Goal: Task Accomplishment & Management: Manage account settings

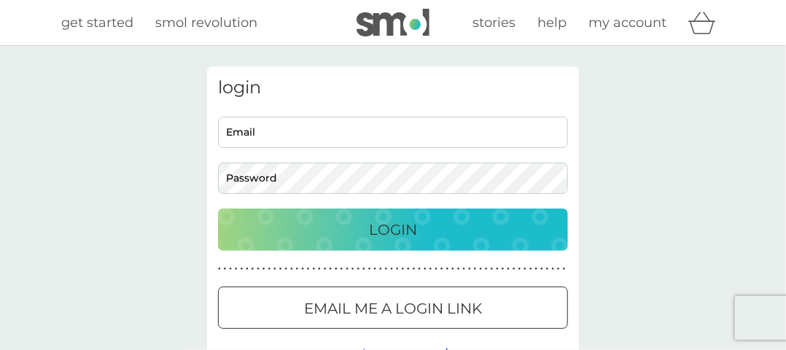
type input "[EMAIL_ADDRESS][DOMAIN_NAME]"
click at [391, 226] on p "Login" at bounding box center [393, 229] width 48 height 23
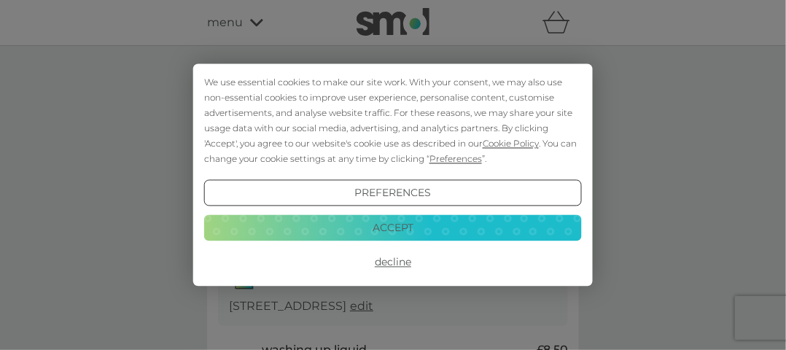
click at [395, 261] on button "Decline" at bounding box center [393, 263] width 378 height 26
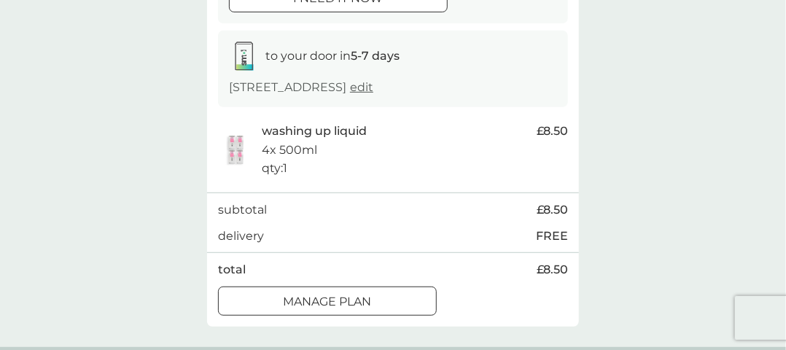
scroll to position [292, 0]
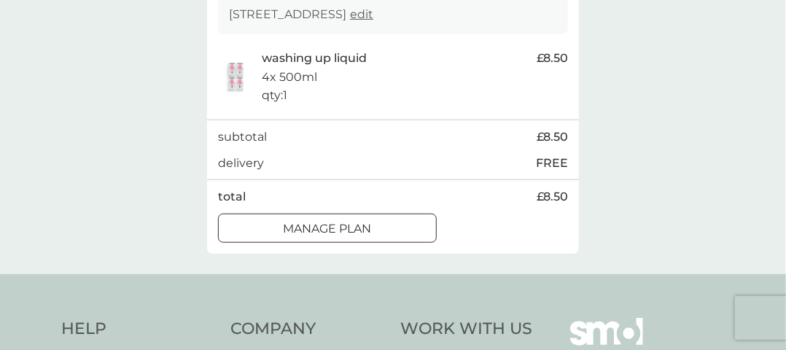
click at [340, 223] on div at bounding box center [327, 228] width 53 height 15
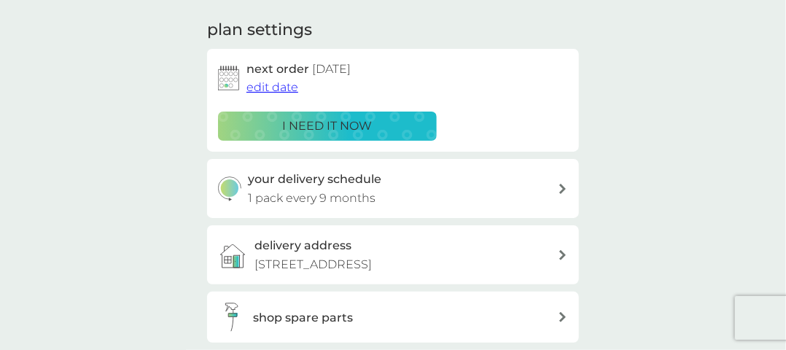
scroll to position [219, 0]
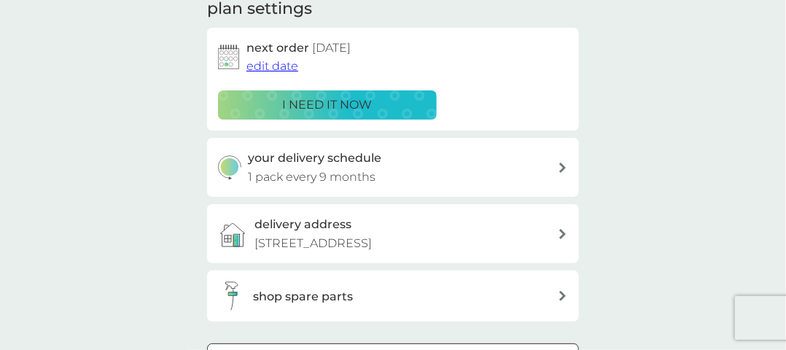
click at [561, 158] on div "your delivery schedule 1 pack every 9 months" at bounding box center [393, 167] width 372 height 59
select select "7"
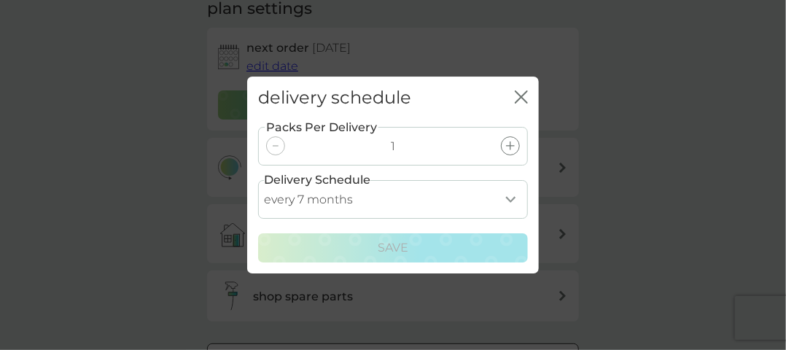
click at [514, 196] on select "every 1 month every 2 months every 3 months every 4 months every 5 months every…" at bounding box center [393, 199] width 270 height 39
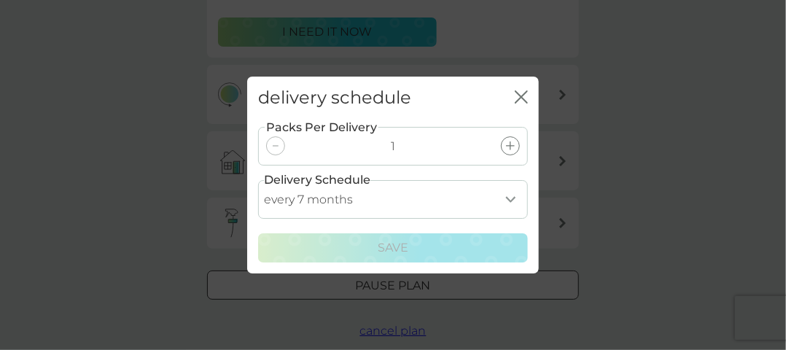
click at [516, 91] on icon "close" at bounding box center [519, 97] width 6 height 12
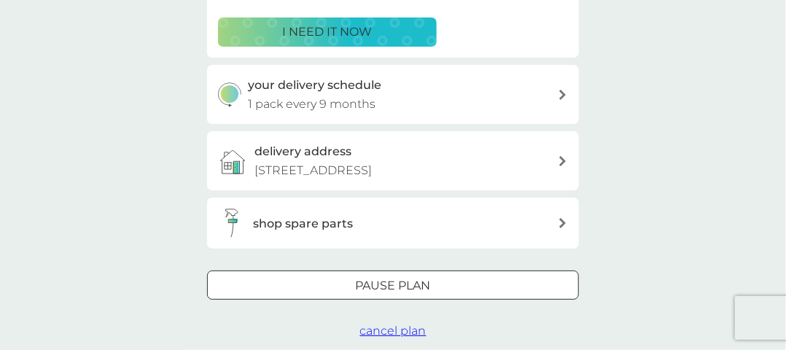
click at [393, 329] on span "cancel plan" at bounding box center [393, 331] width 66 height 14
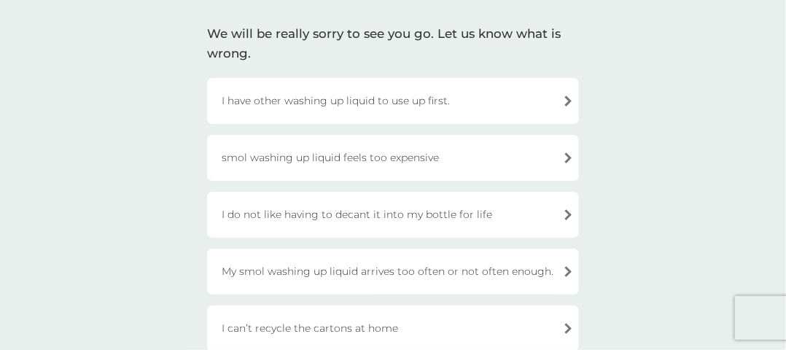
scroll to position [73, 0]
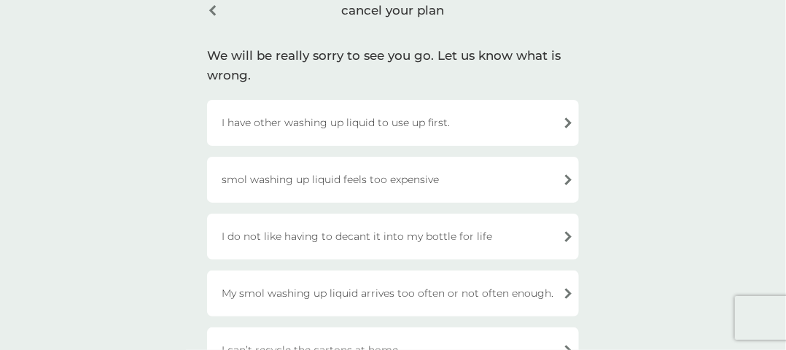
click at [565, 116] on div "I have other washing up liquid to use up first." at bounding box center [393, 123] width 372 height 46
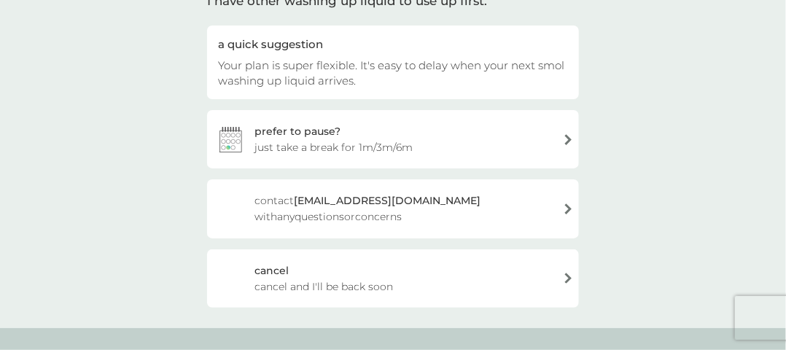
scroll to position [146, 0]
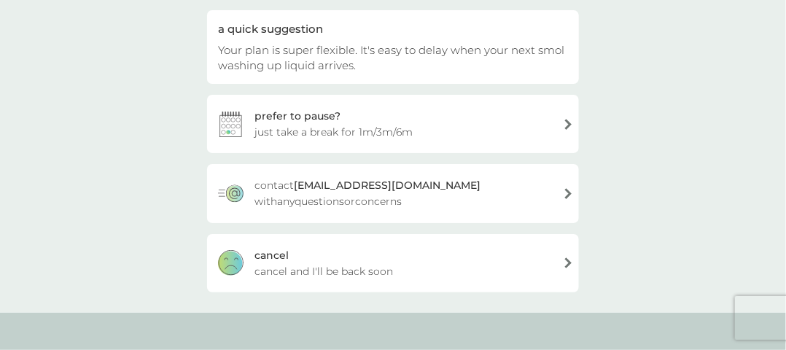
click at [546, 261] on div "[PERSON_NAME] and I'll be back soon" at bounding box center [393, 263] width 372 height 58
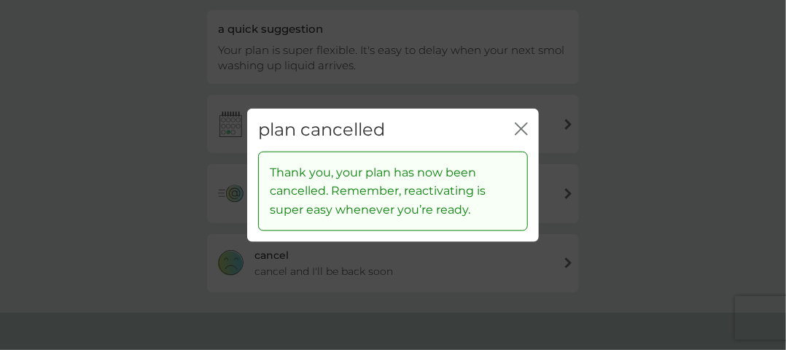
click at [522, 123] on icon "close" at bounding box center [521, 129] width 13 height 13
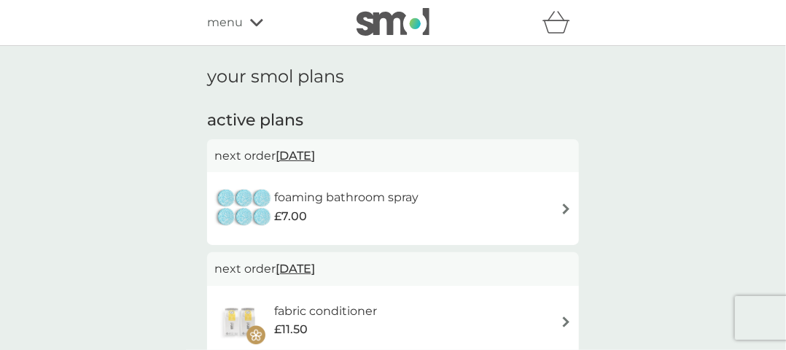
click at [538, 201] on div "foaming bathroom spray £7.00" at bounding box center [392, 208] width 357 height 51
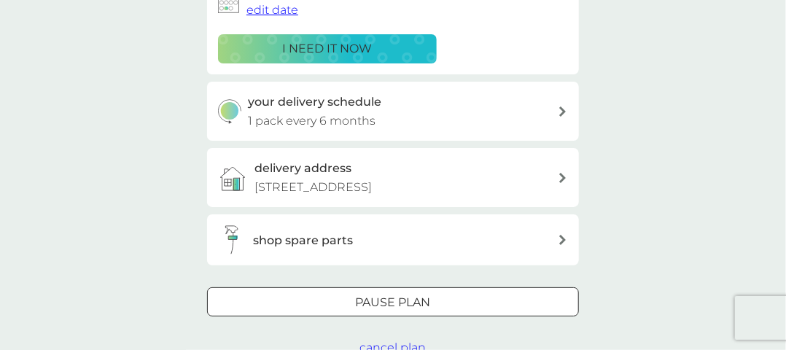
scroll to position [292, 0]
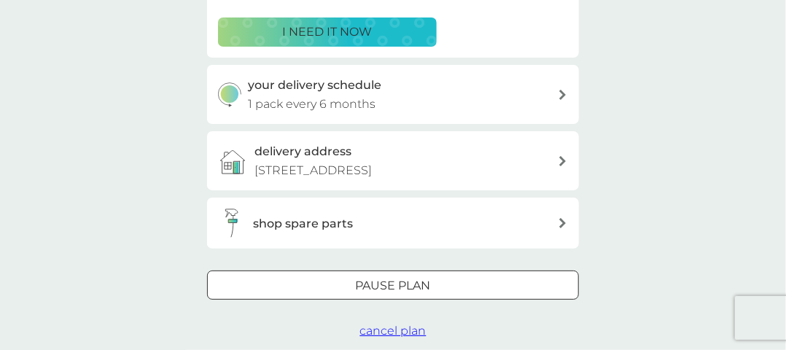
click at [394, 328] on span "cancel plan" at bounding box center [393, 331] width 66 height 14
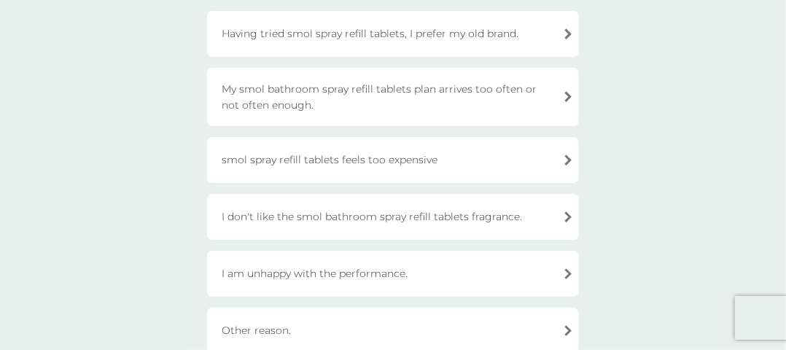
scroll to position [146, 0]
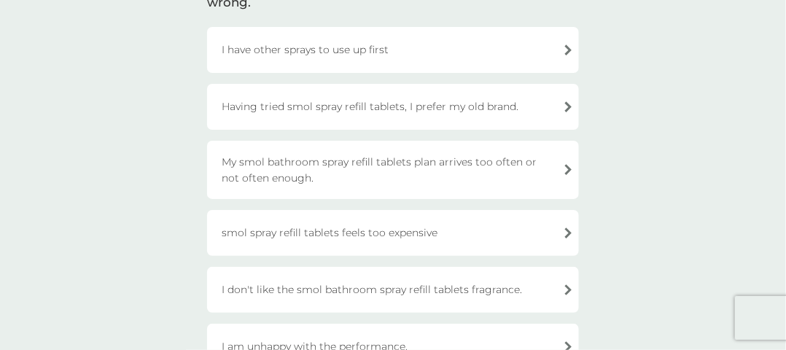
click at [557, 40] on div "I have other sprays to use up first" at bounding box center [393, 50] width 372 height 46
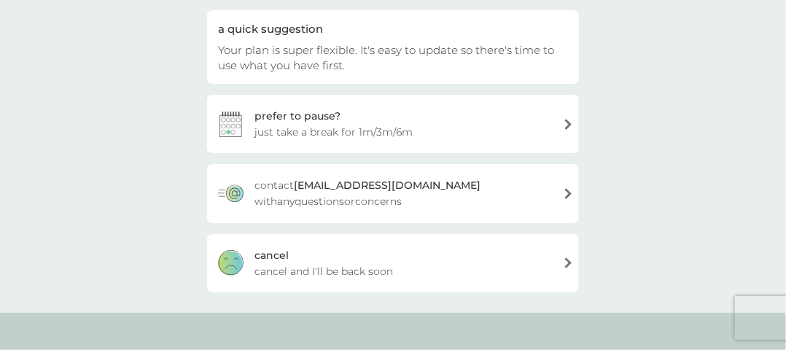
click at [487, 251] on div "[PERSON_NAME] and I'll be back soon" at bounding box center [393, 263] width 372 height 58
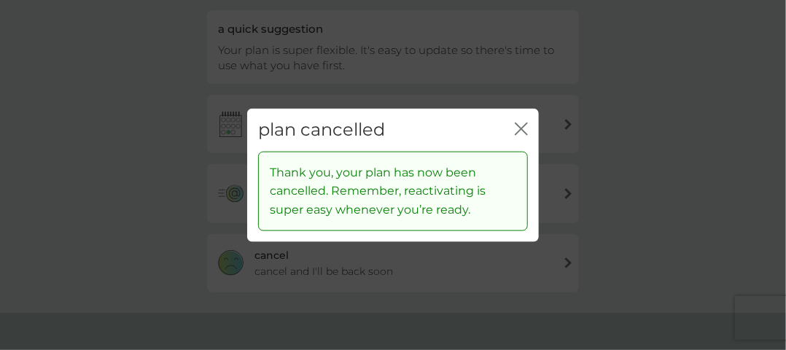
click at [520, 126] on icon "close" at bounding box center [521, 129] width 13 height 13
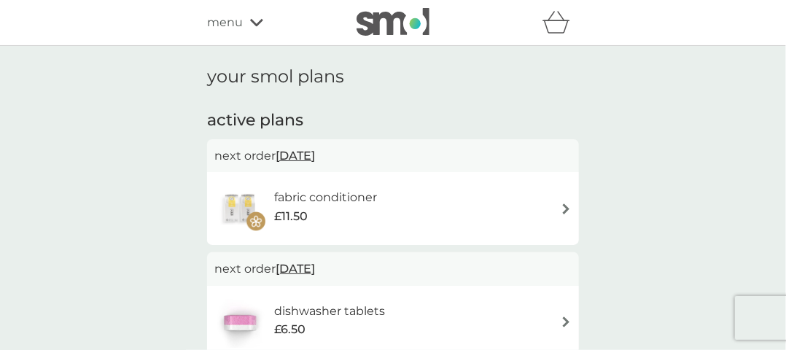
click at [532, 201] on div "fabric conditioner £11.50" at bounding box center [392, 208] width 357 height 51
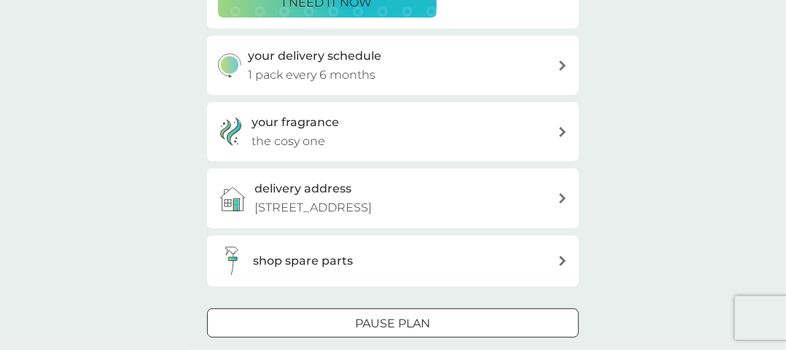
scroll to position [365, 0]
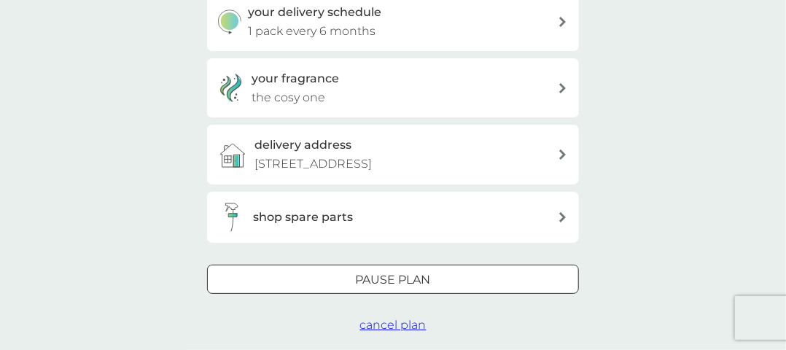
click at [403, 322] on span "cancel plan" at bounding box center [393, 325] width 66 height 14
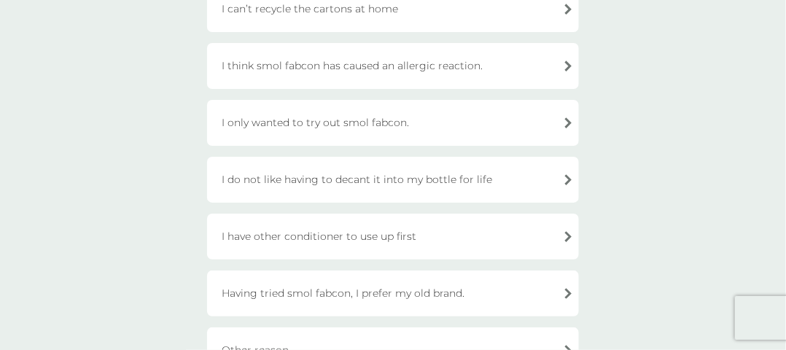
scroll to position [438, 0]
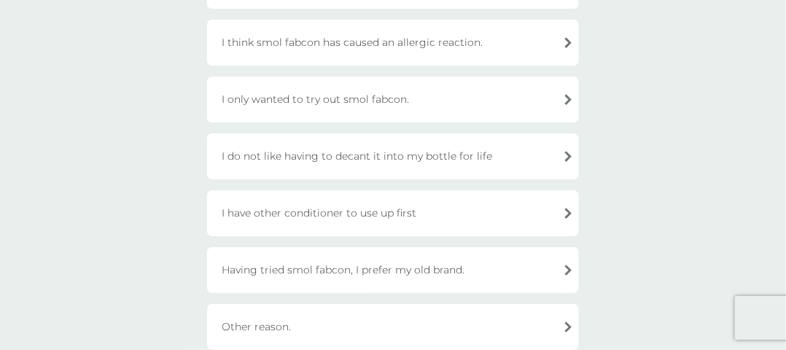
click at [559, 210] on div "I have other conditioner to use up first" at bounding box center [393, 213] width 372 height 46
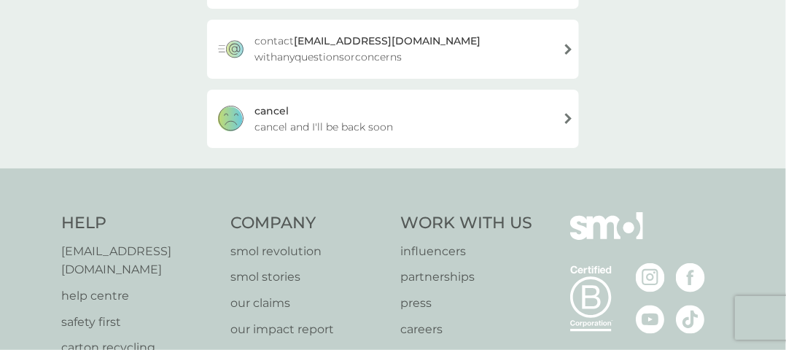
scroll to position [217, 0]
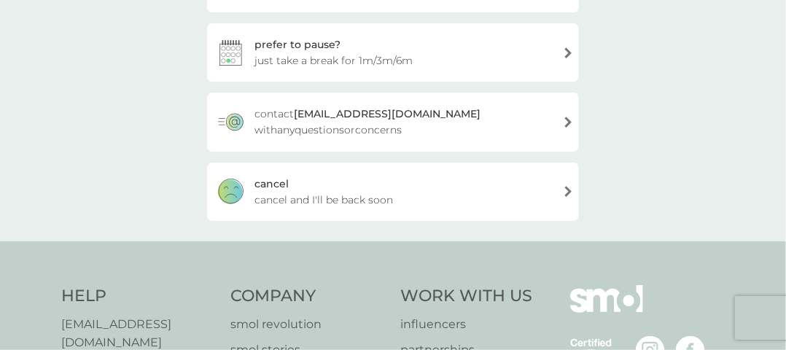
click at [490, 185] on div "[PERSON_NAME] and I'll be back soon" at bounding box center [393, 192] width 372 height 58
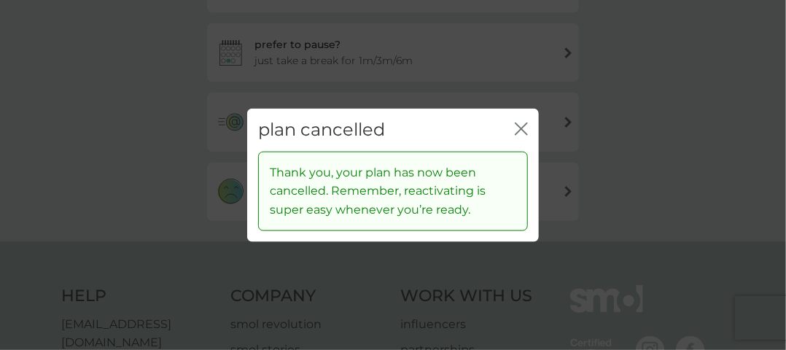
click at [525, 123] on icon "close" at bounding box center [521, 129] width 13 height 13
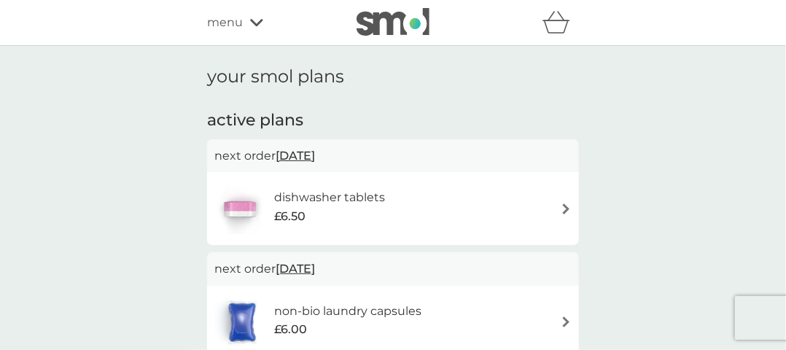
click at [516, 196] on div "dishwasher tablets £6.50" at bounding box center [392, 208] width 357 height 51
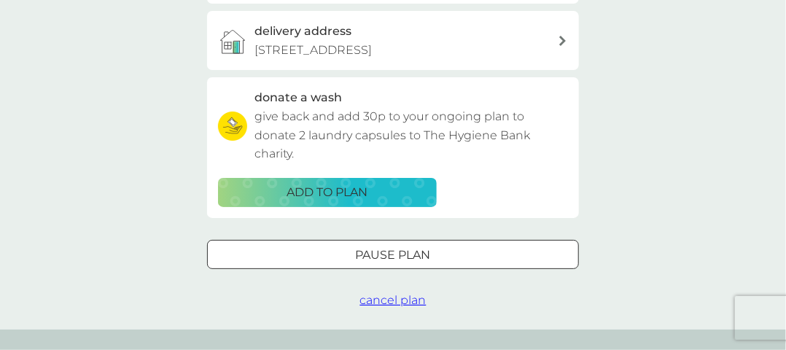
scroll to position [438, 0]
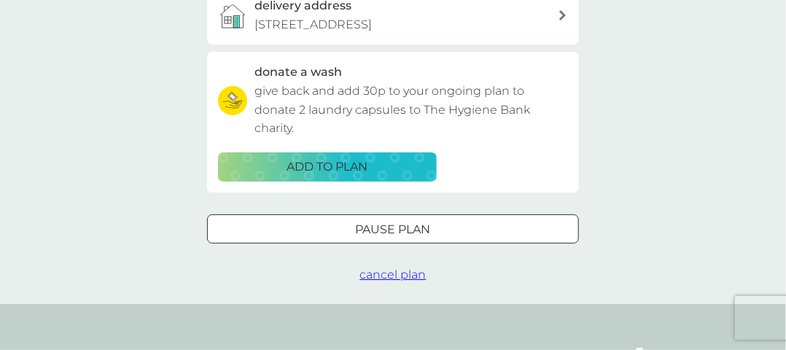
click at [391, 272] on span "cancel plan" at bounding box center [393, 275] width 66 height 14
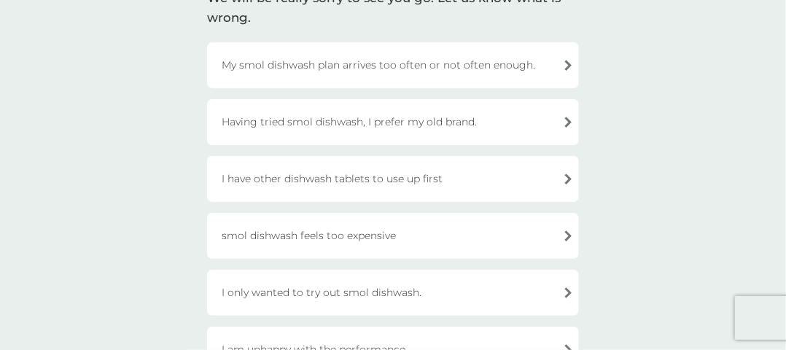
scroll to position [73, 0]
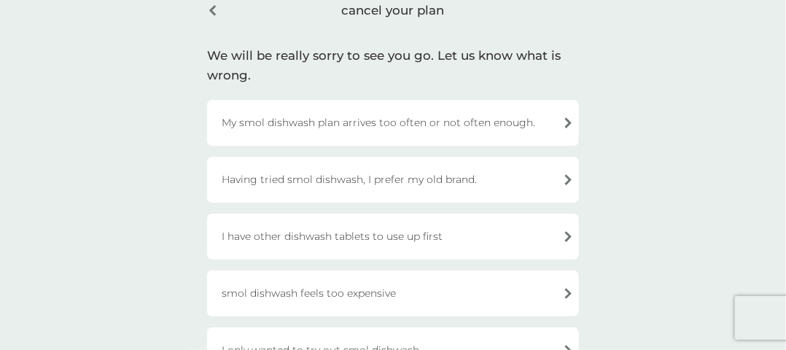
click at [518, 233] on div "I have other dishwash tablets to use up first" at bounding box center [393, 237] width 372 height 46
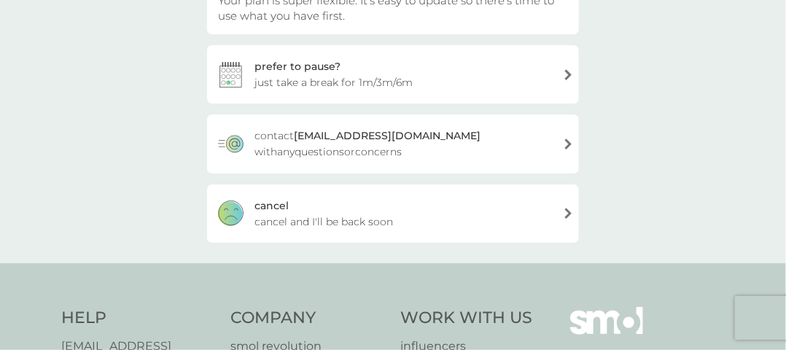
scroll to position [219, 0]
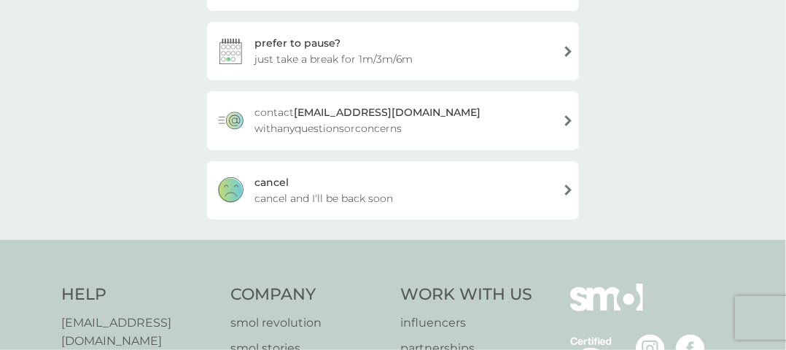
click at [382, 193] on span "cancel and I'll be back soon" at bounding box center [324, 198] width 139 height 16
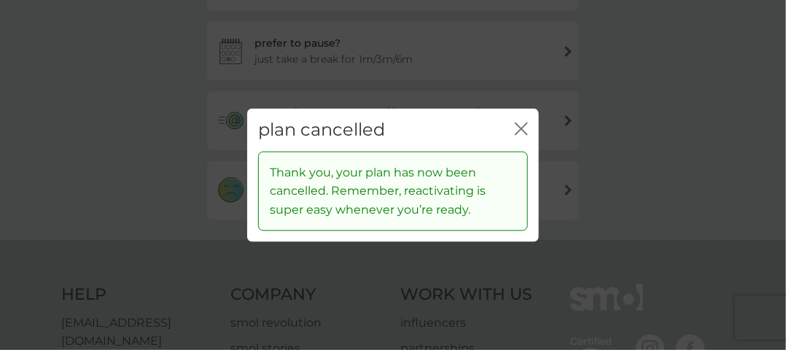
click at [518, 121] on div "close" at bounding box center [521, 130] width 13 height 21
click at [519, 123] on icon "close" at bounding box center [521, 129] width 13 height 13
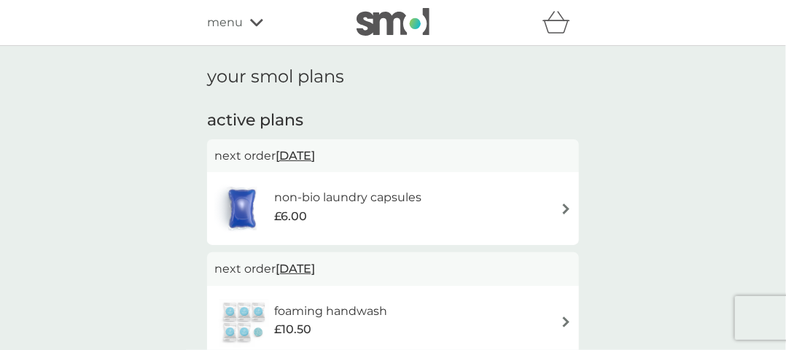
click at [455, 190] on div "non-bio laundry capsules £6.00" at bounding box center [392, 208] width 357 height 51
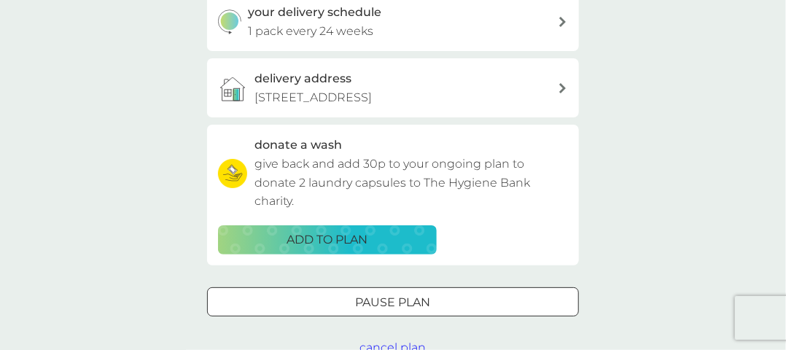
scroll to position [438, 0]
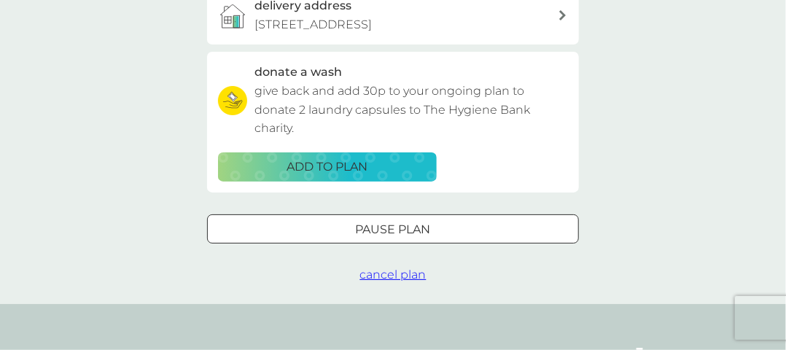
click at [402, 271] on span "cancel plan" at bounding box center [393, 275] width 66 height 14
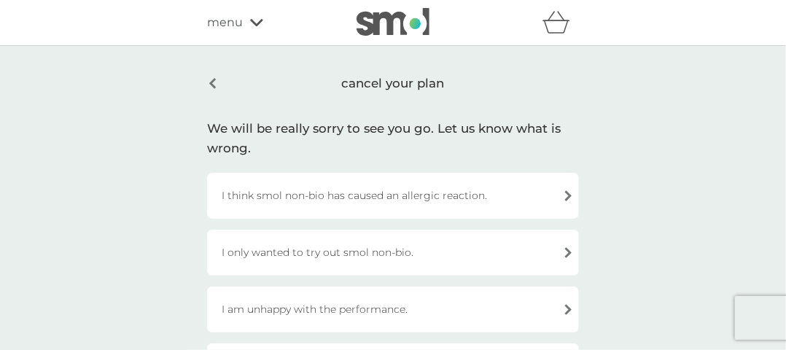
click at [477, 250] on div "I only wanted to try out smol non-bio." at bounding box center [393, 253] width 372 height 46
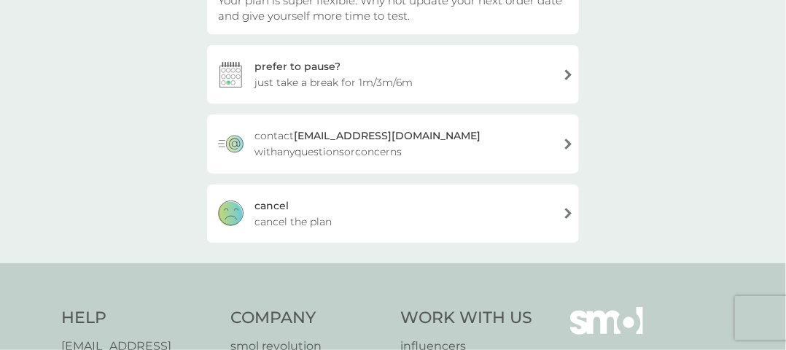
scroll to position [219, 0]
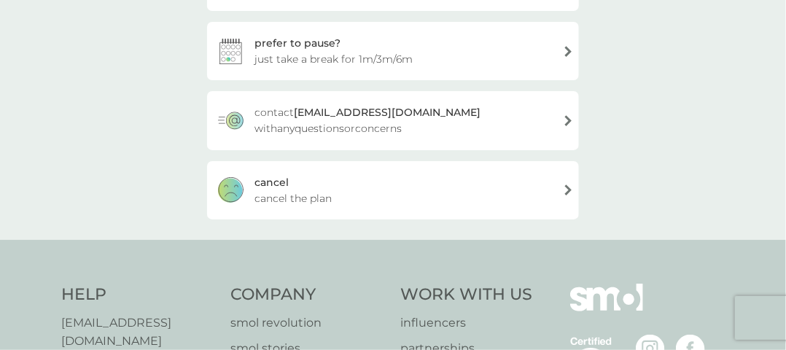
click at [414, 180] on div "[PERSON_NAME] the plan" at bounding box center [393, 190] width 372 height 58
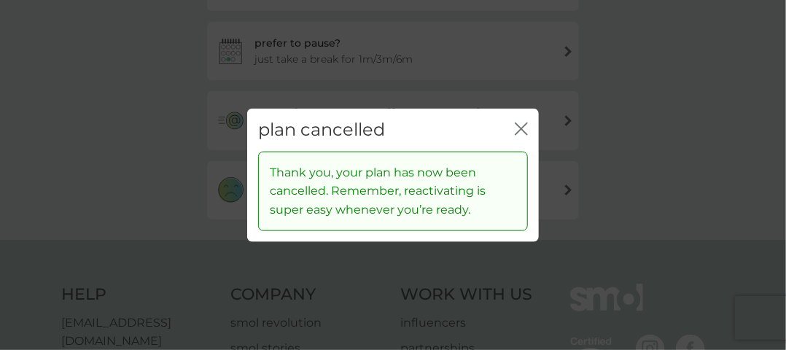
click at [520, 121] on div "close" at bounding box center [521, 130] width 13 height 21
click at [519, 126] on icon "close" at bounding box center [519, 129] width 6 height 12
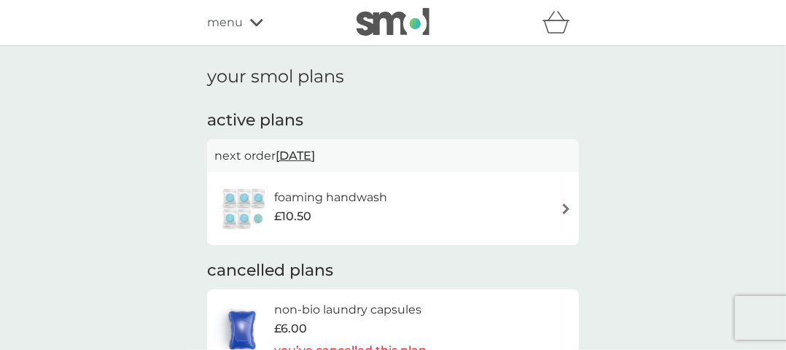
click at [529, 205] on div "foaming handwash £10.50" at bounding box center [392, 208] width 357 height 51
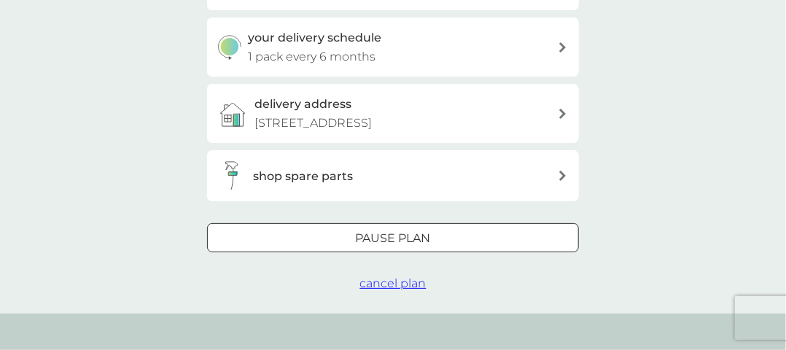
scroll to position [365, 0]
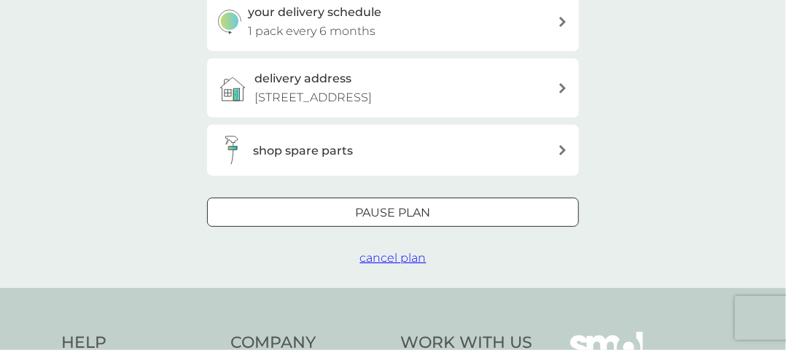
click at [386, 253] on span "cancel plan" at bounding box center [393, 258] width 66 height 14
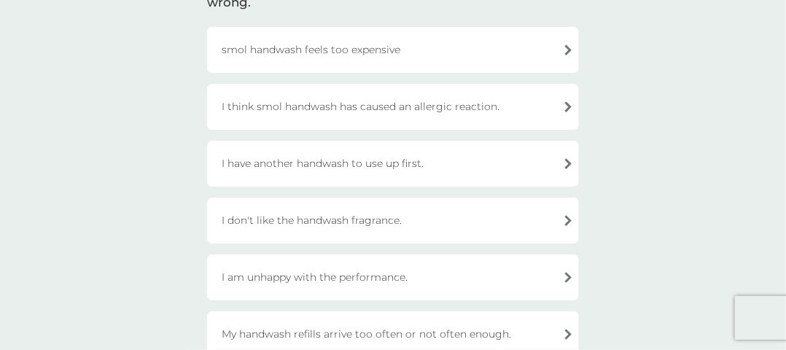
scroll to position [219, 0]
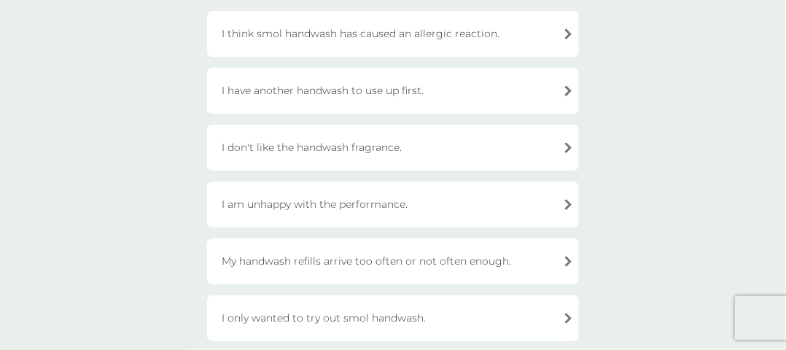
click at [557, 196] on div "I am unhappy with the performance." at bounding box center [393, 205] width 372 height 46
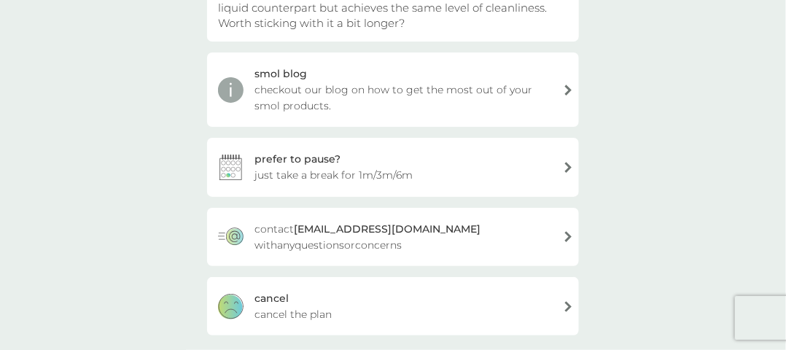
click at [464, 301] on div "[PERSON_NAME] the plan" at bounding box center [393, 306] width 372 height 58
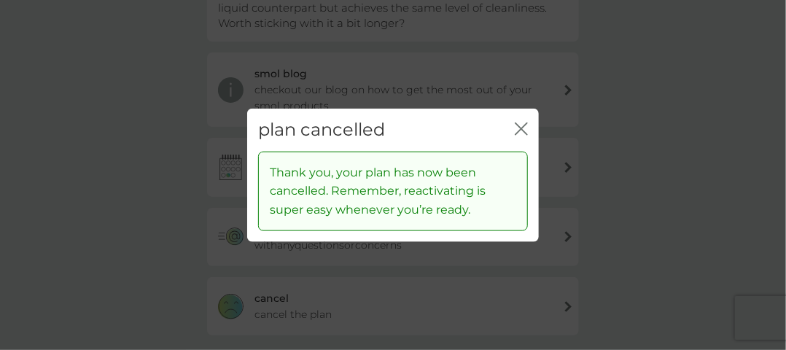
click at [519, 126] on icon "close" at bounding box center [519, 129] width 6 height 12
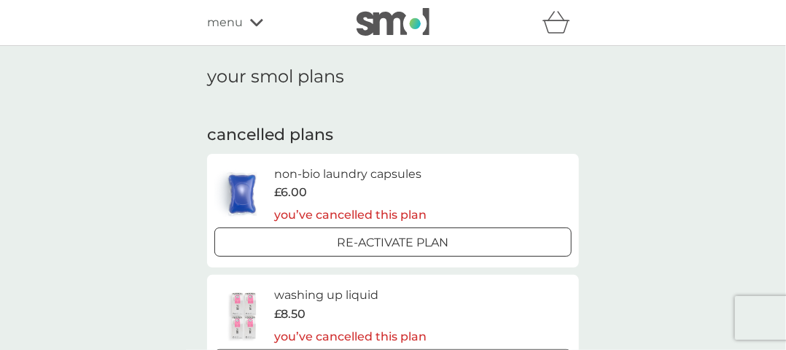
click at [226, 19] on span "menu" at bounding box center [225, 22] width 36 height 19
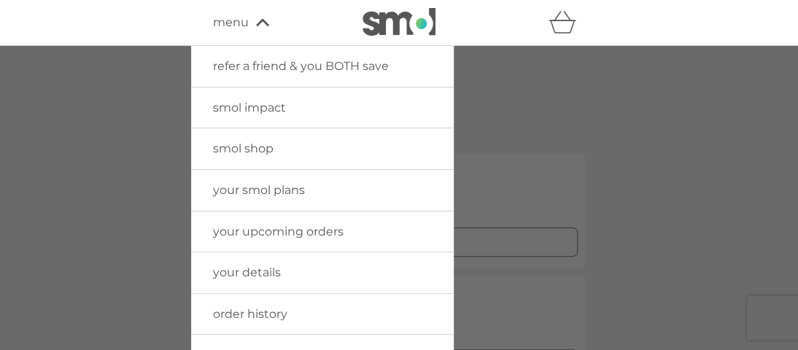
click at [258, 269] on span "your details" at bounding box center [247, 273] width 68 height 14
